Goal: Find specific page/section: Find specific page/section

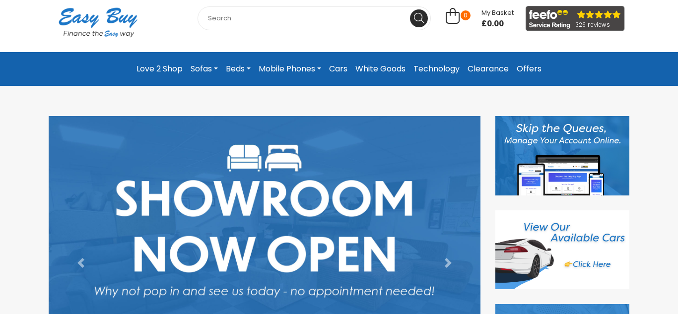
scroll to position [119, 0]
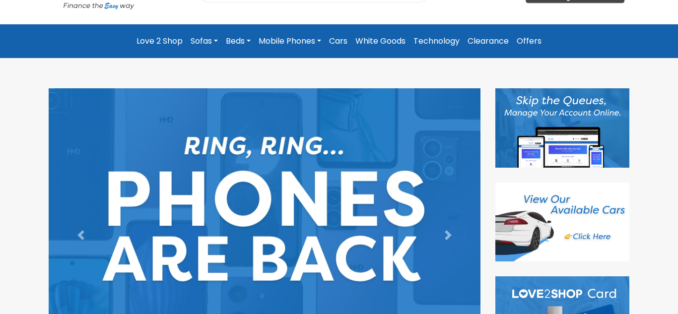
click at [344, 43] on link "Cars" at bounding box center [338, 41] width 26 height 18
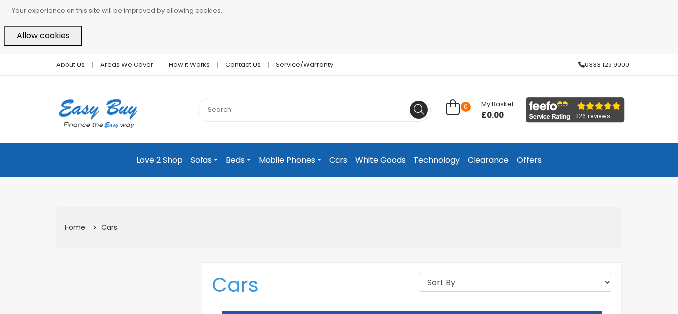
click at [300, 164] on link "Mobile Phones" at bounding box center [290, 160] width 70 height 18
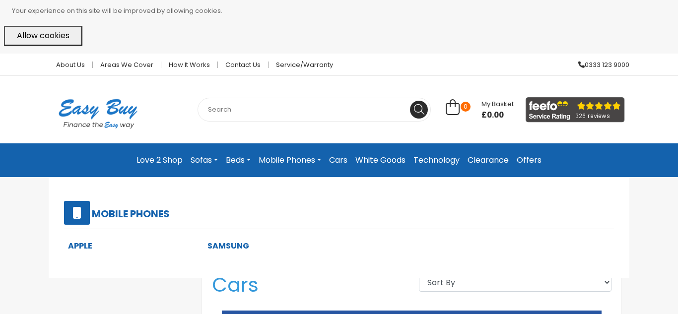
click at [301, 158] on link "Mobile Phones" at bounding box center [290, 160] width 70 height 18
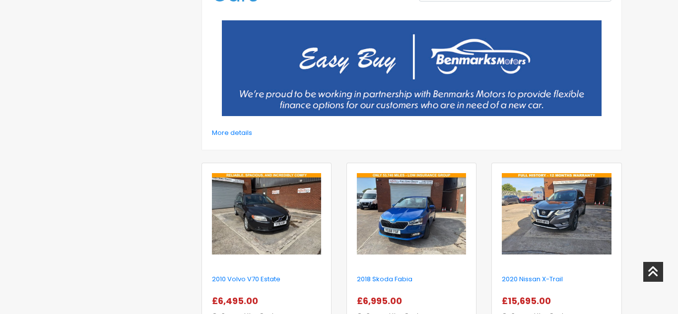
scroll to position [292, 0]
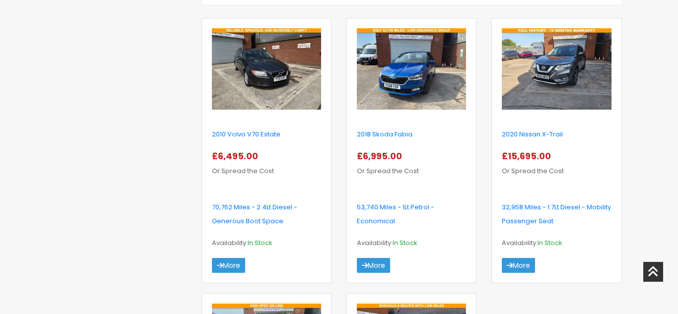
scroll to position [451, 0]
